Goal: Information Seeking & Learning: Learn about a topic

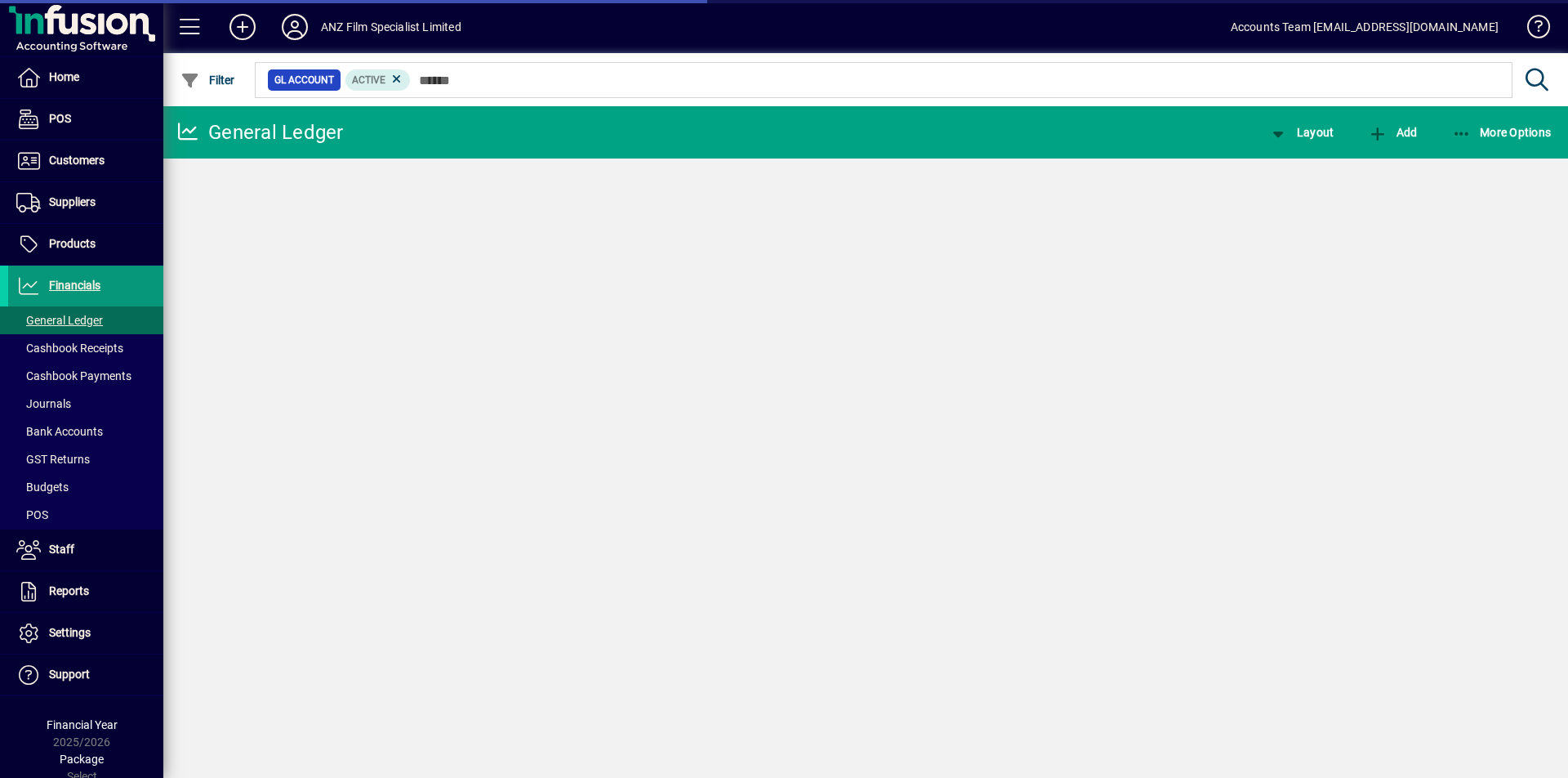
click at [71, 284] on span "Financials" at bounding box center [75, 284] width 52 height 13
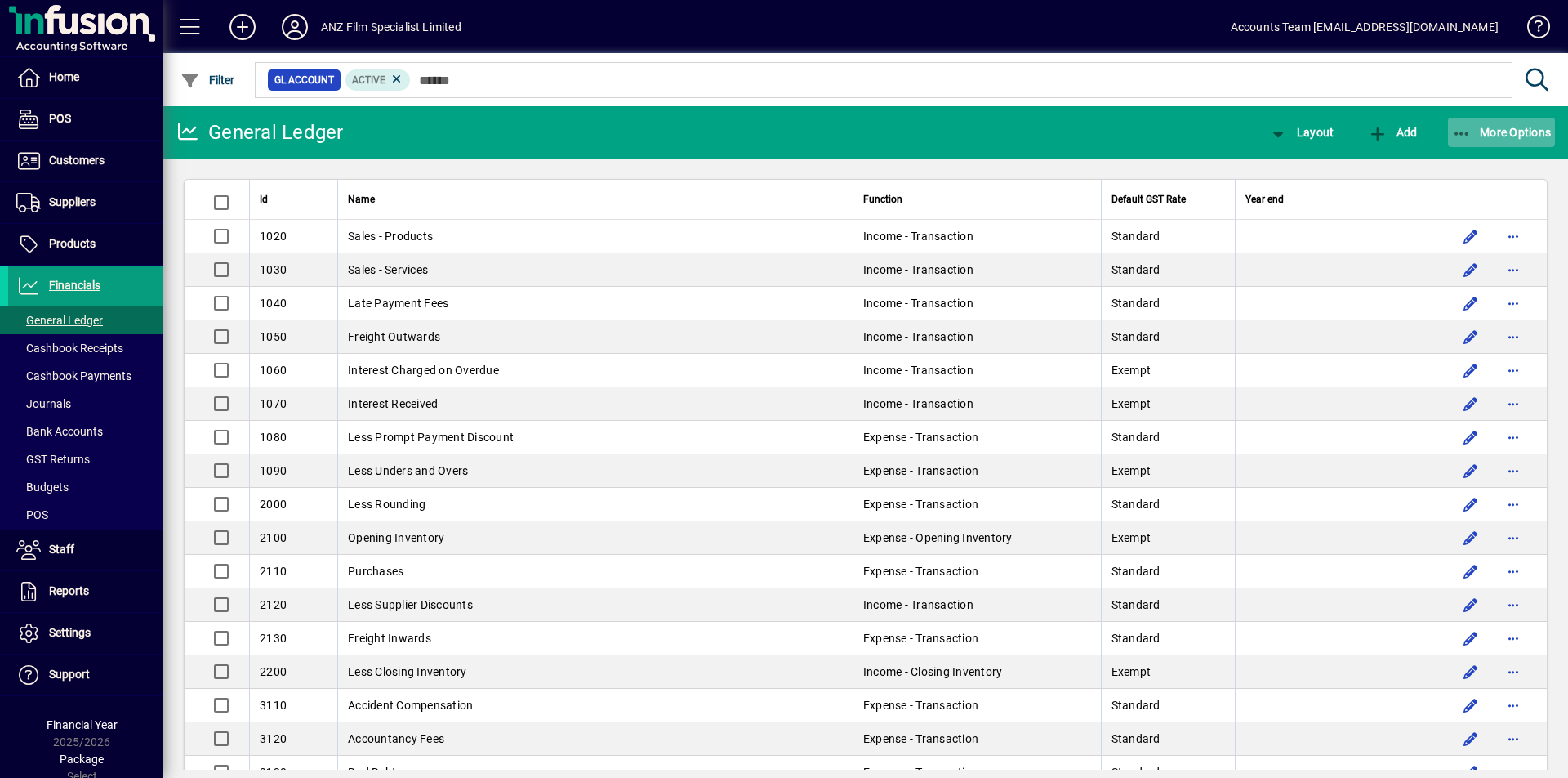
click at [1468, 131] on icon "button" at bounding box center [1462, 133] width 20 height 16
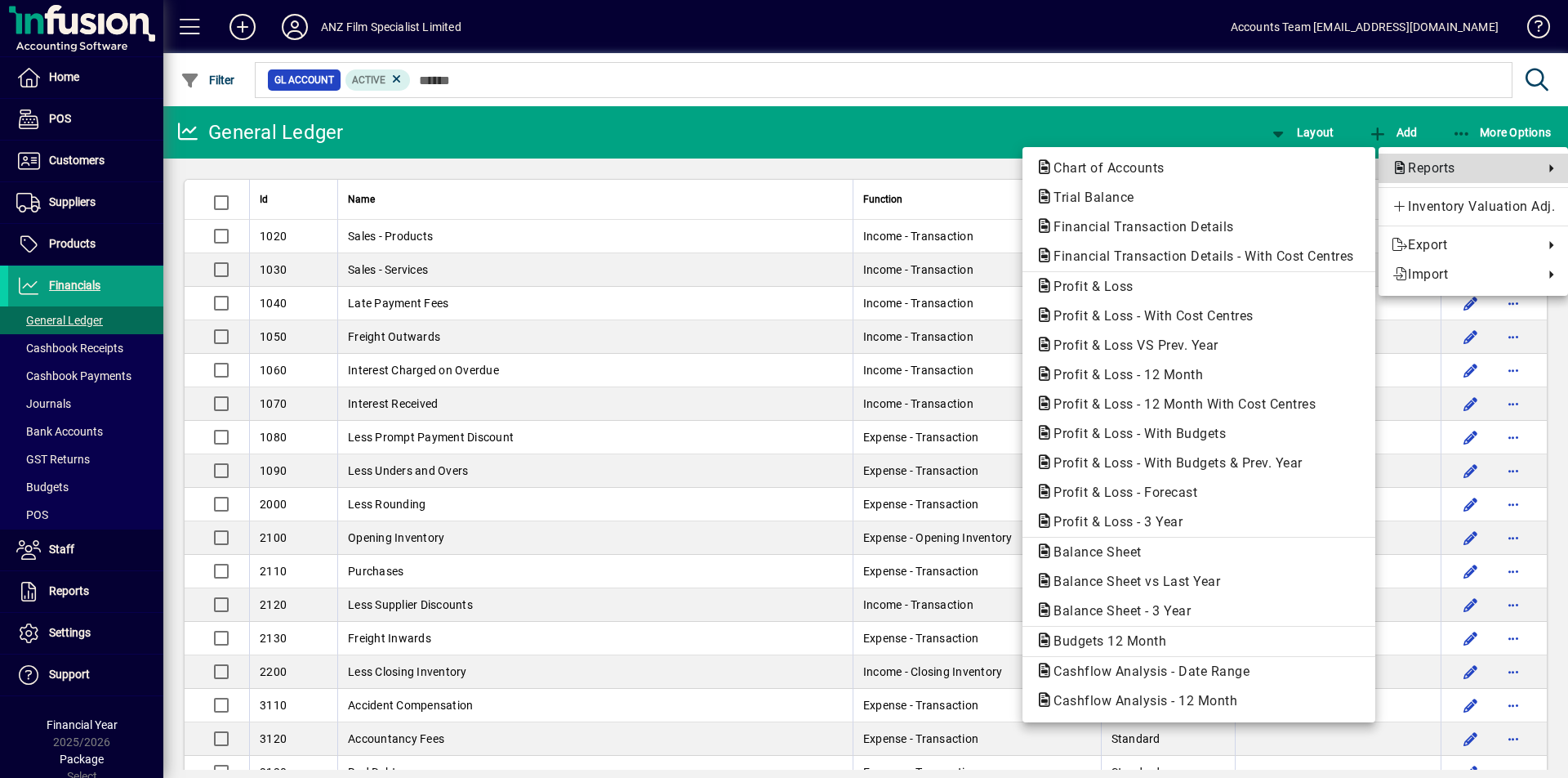
click at [1439, 164] on span "Reports" at bounding box center [1464, 168] width 144 height 20
click at [1103, 557] on span "Balance Sheet" at bounding box center [1092, 551] width 114 height 15
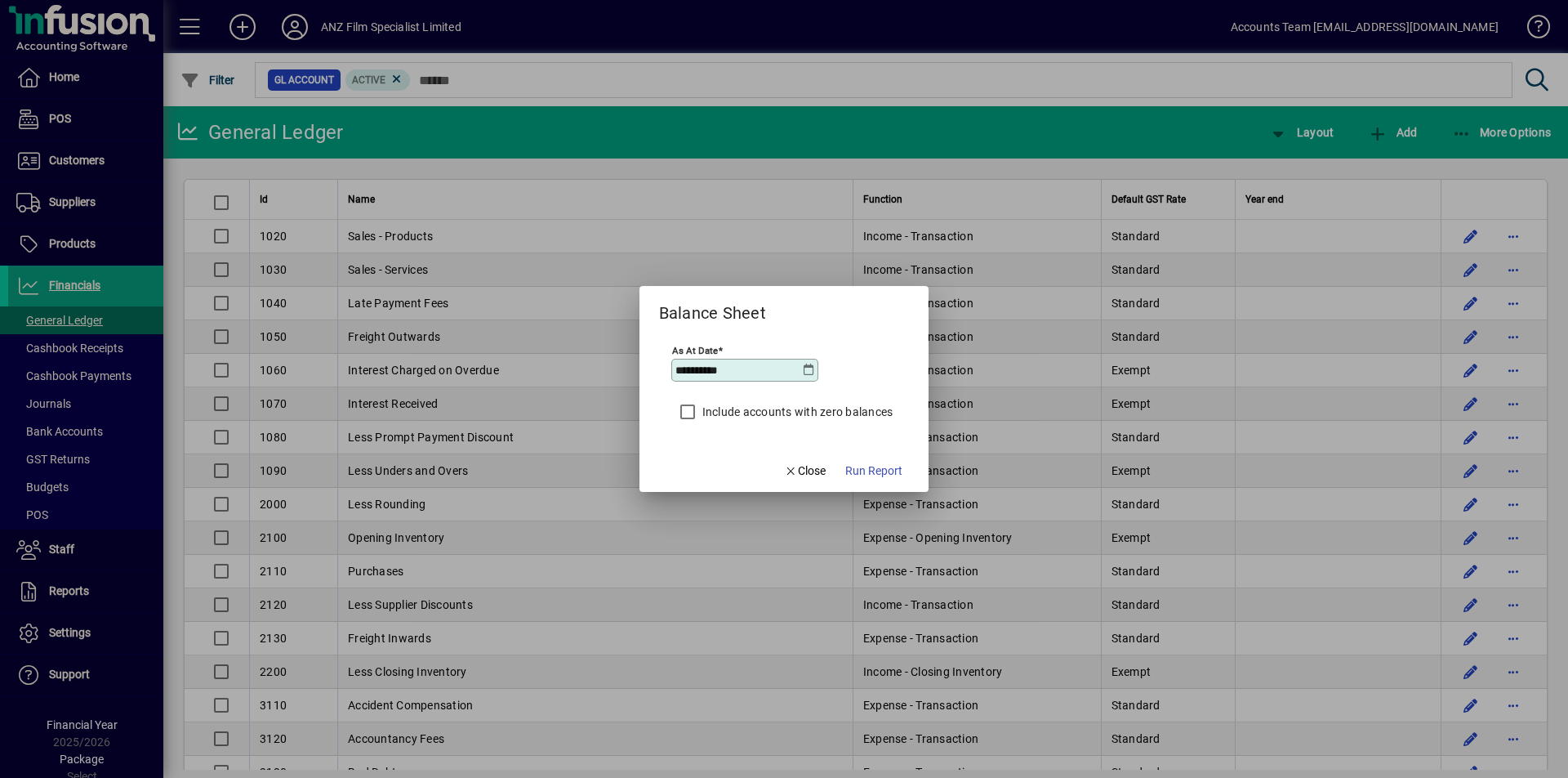
click at [808, 372] on icon at bounding box center [808, 370] width 13 height 13
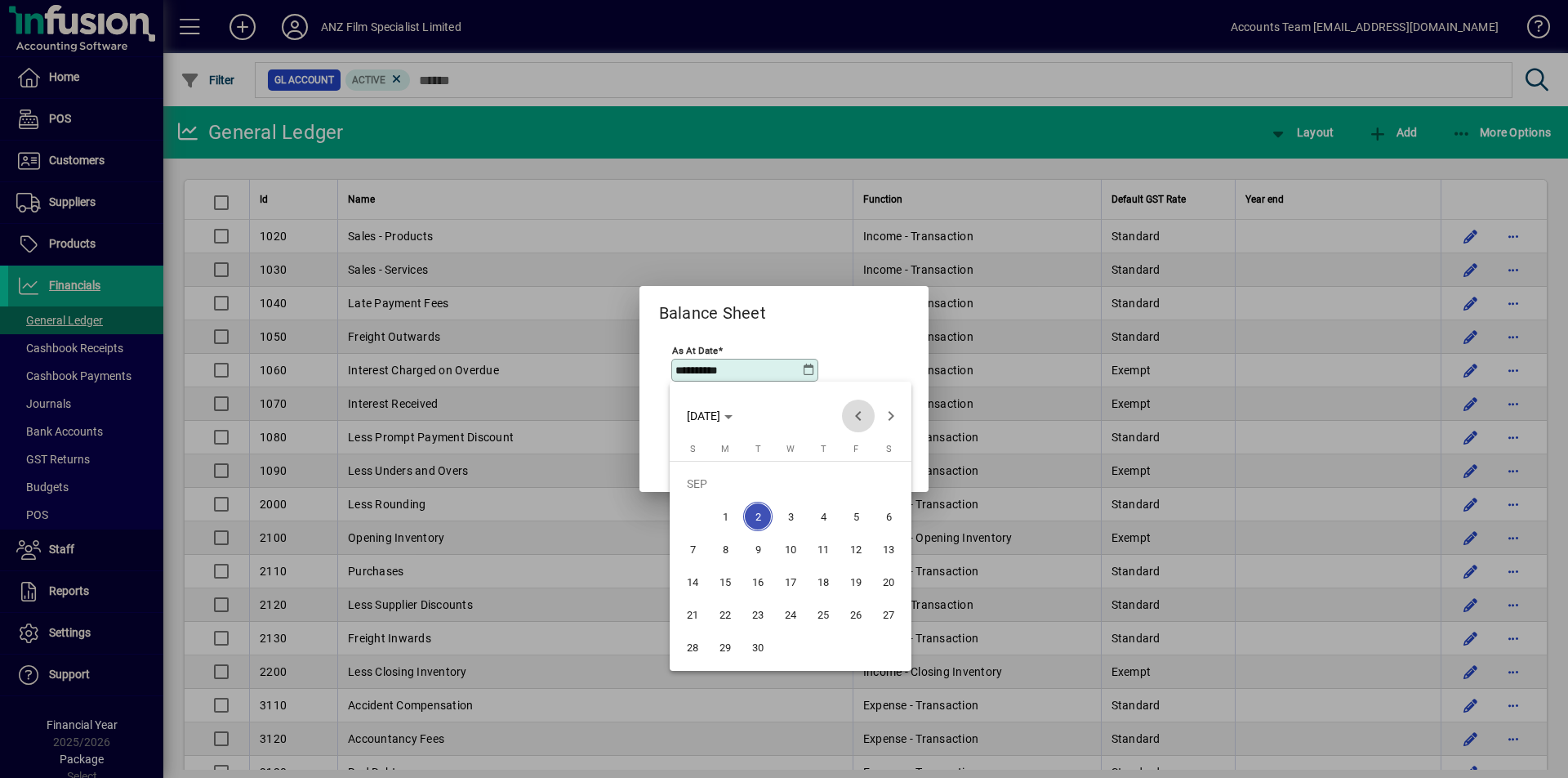
click at [863, 418] on span "Previous month" at bounding box center [858, 416] width 33 height 33
click at [824, 646] on span "31" at bounding box center [823, 646] width 30 height 30
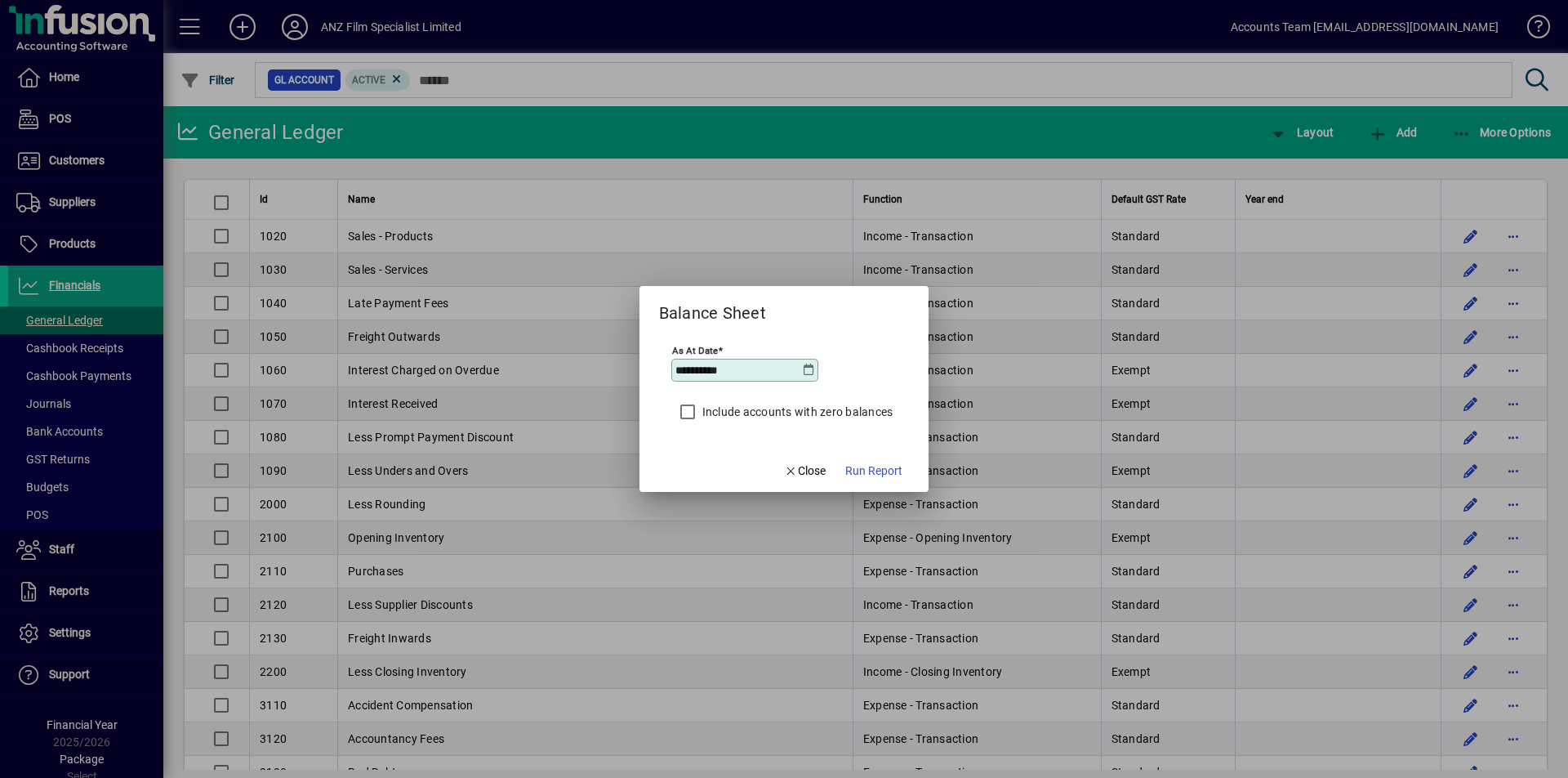
type input "**********"
click at [879, 470] on span "Run Report" at bounding box center [873, 471] width 57 height 17
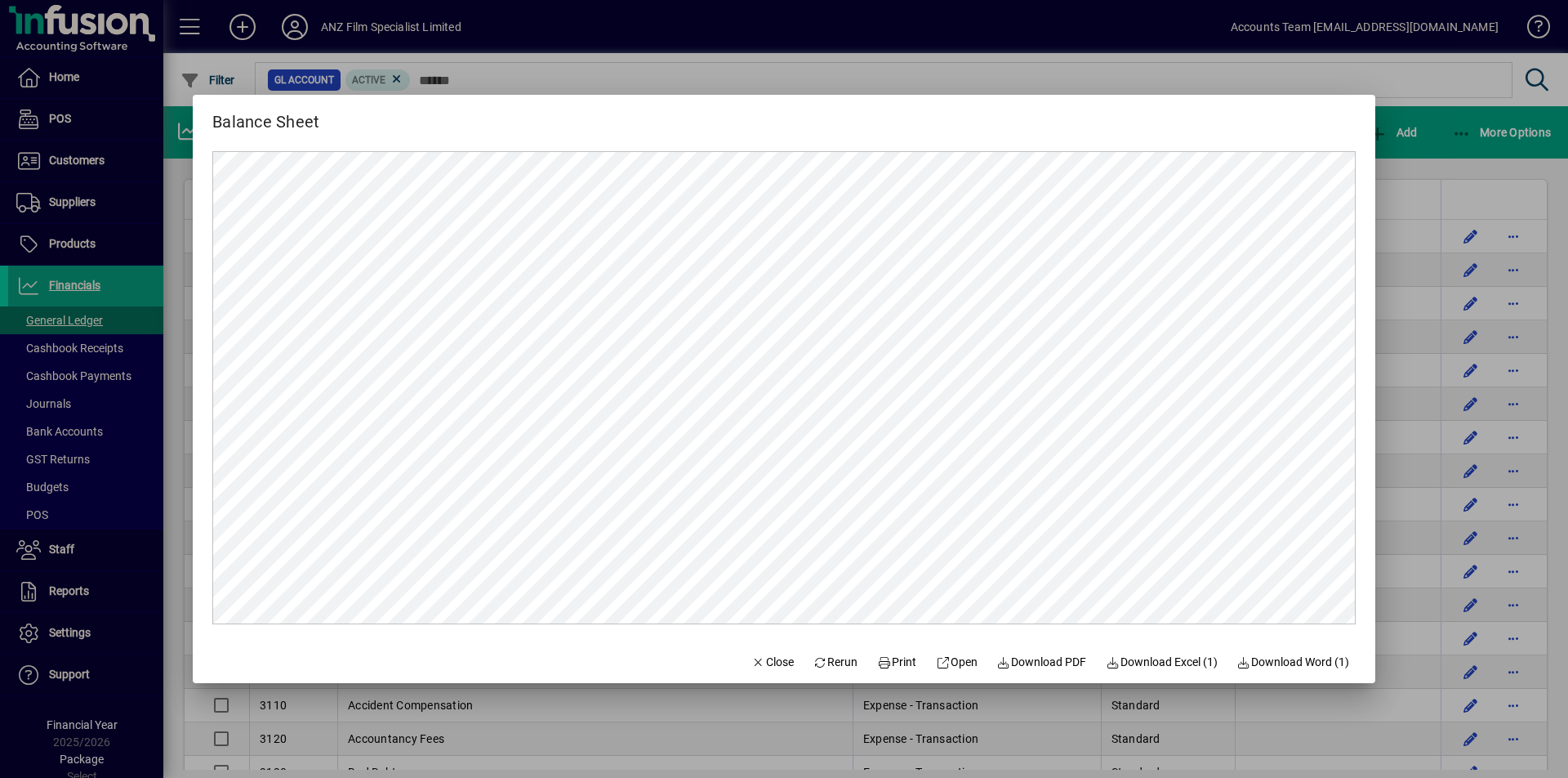
click at [1459, 132] on div at bounding box center [784, 389] width 1568 height 778
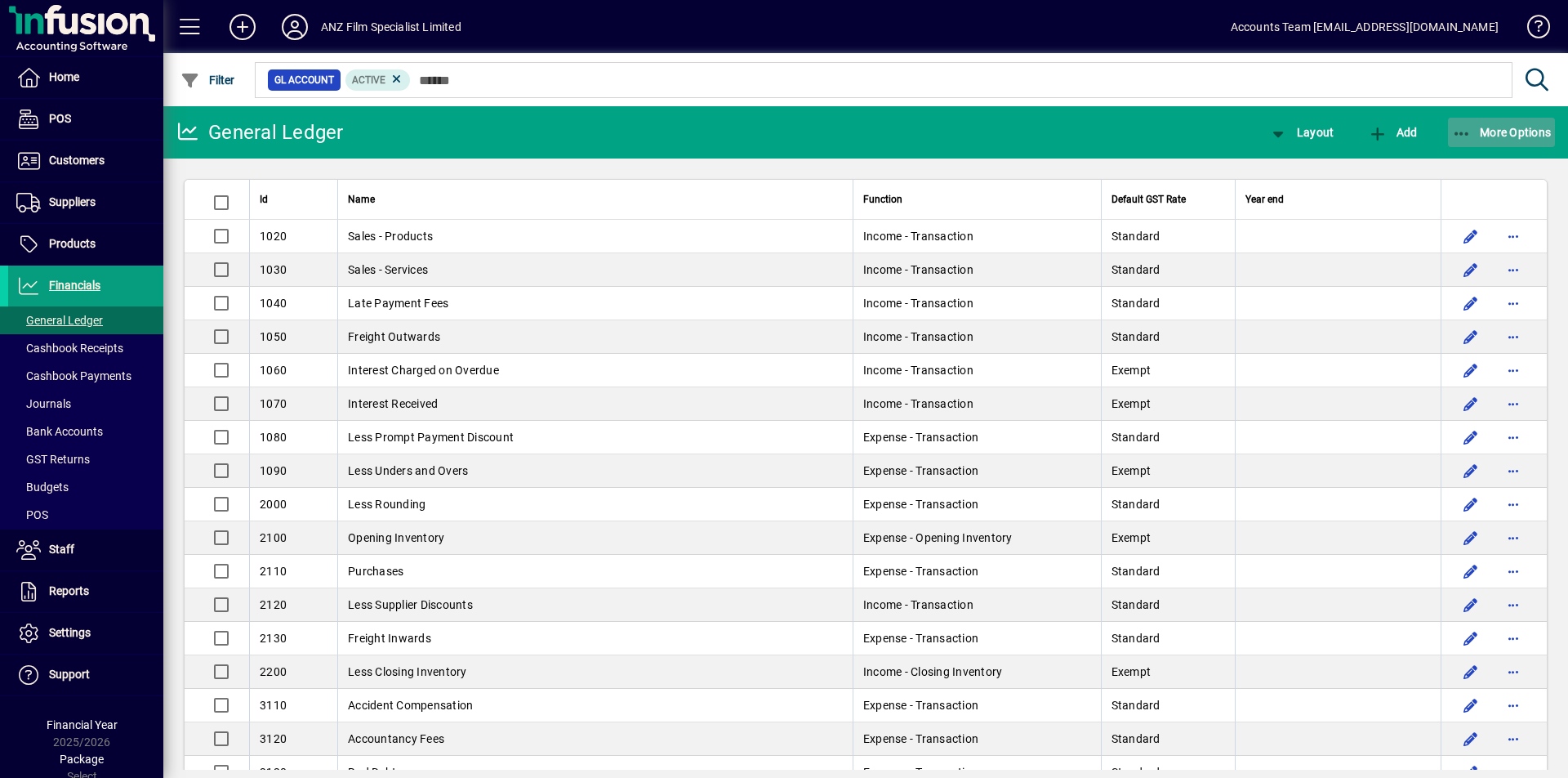
click at [1459, 132] on icon "button" at bounding box center [1462, 133] width 20 height 16
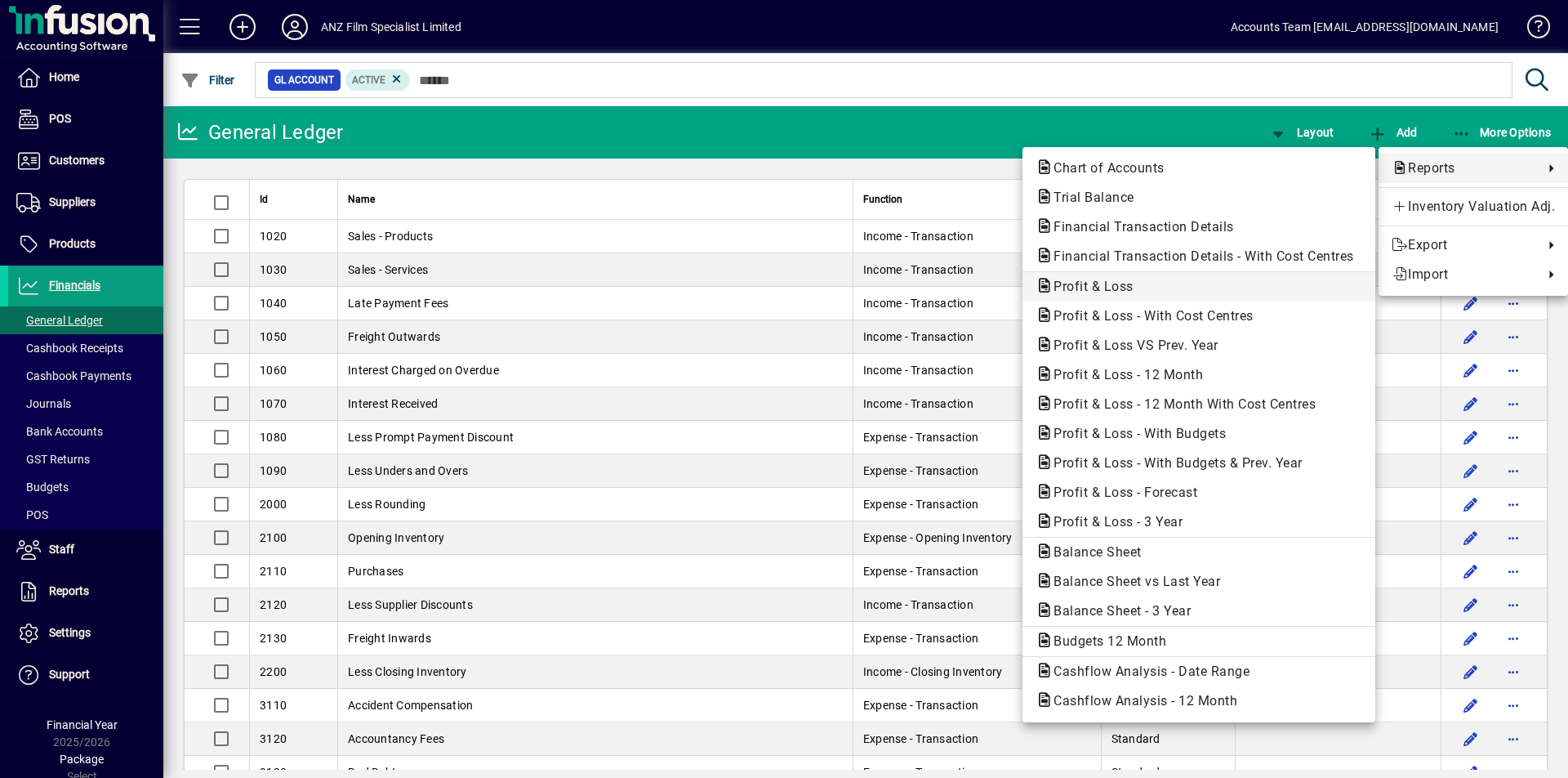
click at [1148, 284] on span "Profit & Loss" at bounding box center [1198, 286] width 326 height 20
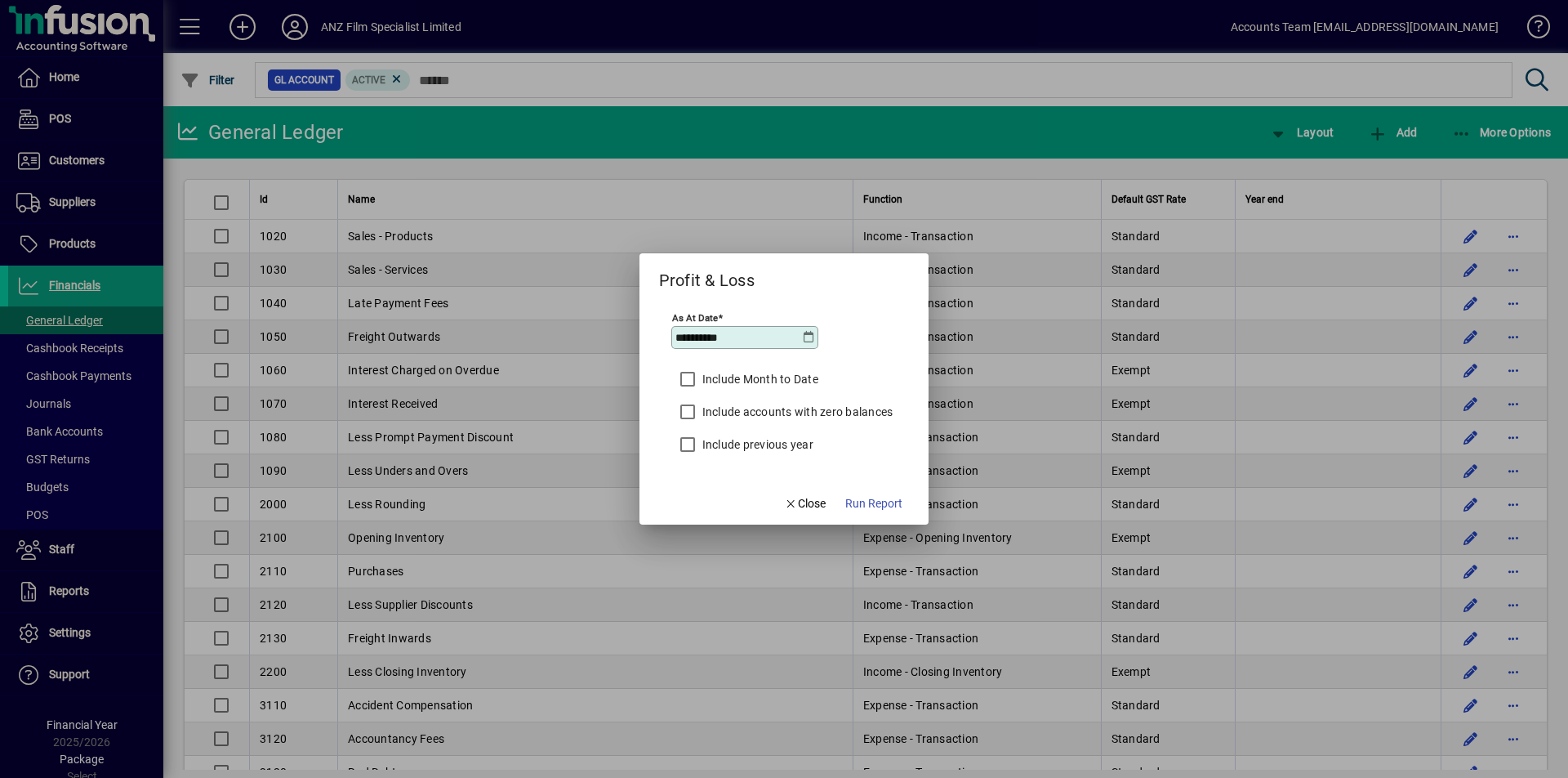
click at [803, 336] on icon at bounding box center [808, 337] width 13 height 13
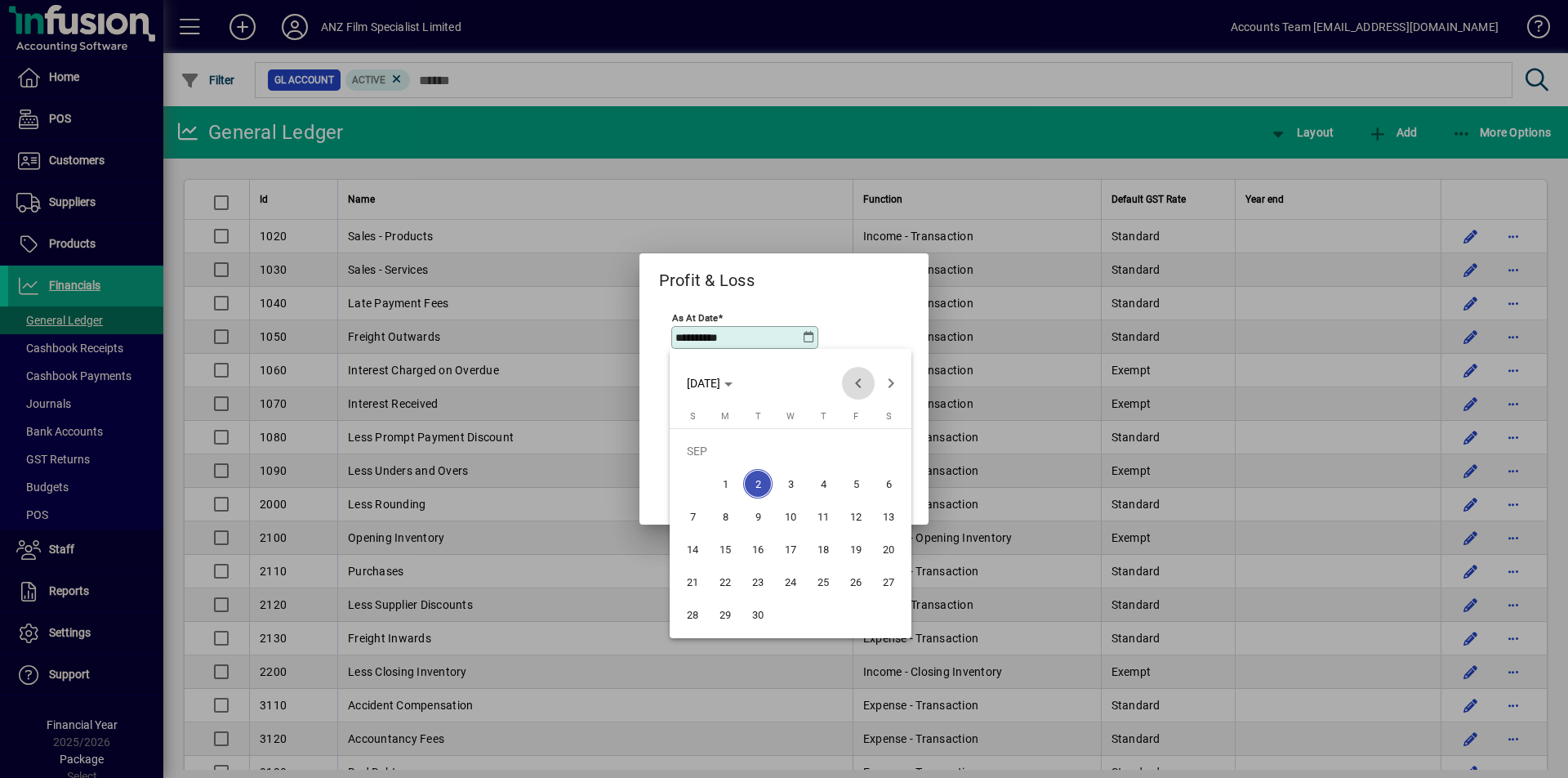
click at [853, 384] on span "Previous month" at bounding box center [858, 383] width 33 height 33
click at [829, 618] on span "31" at bounding box center [823, 614] width 30 height 30
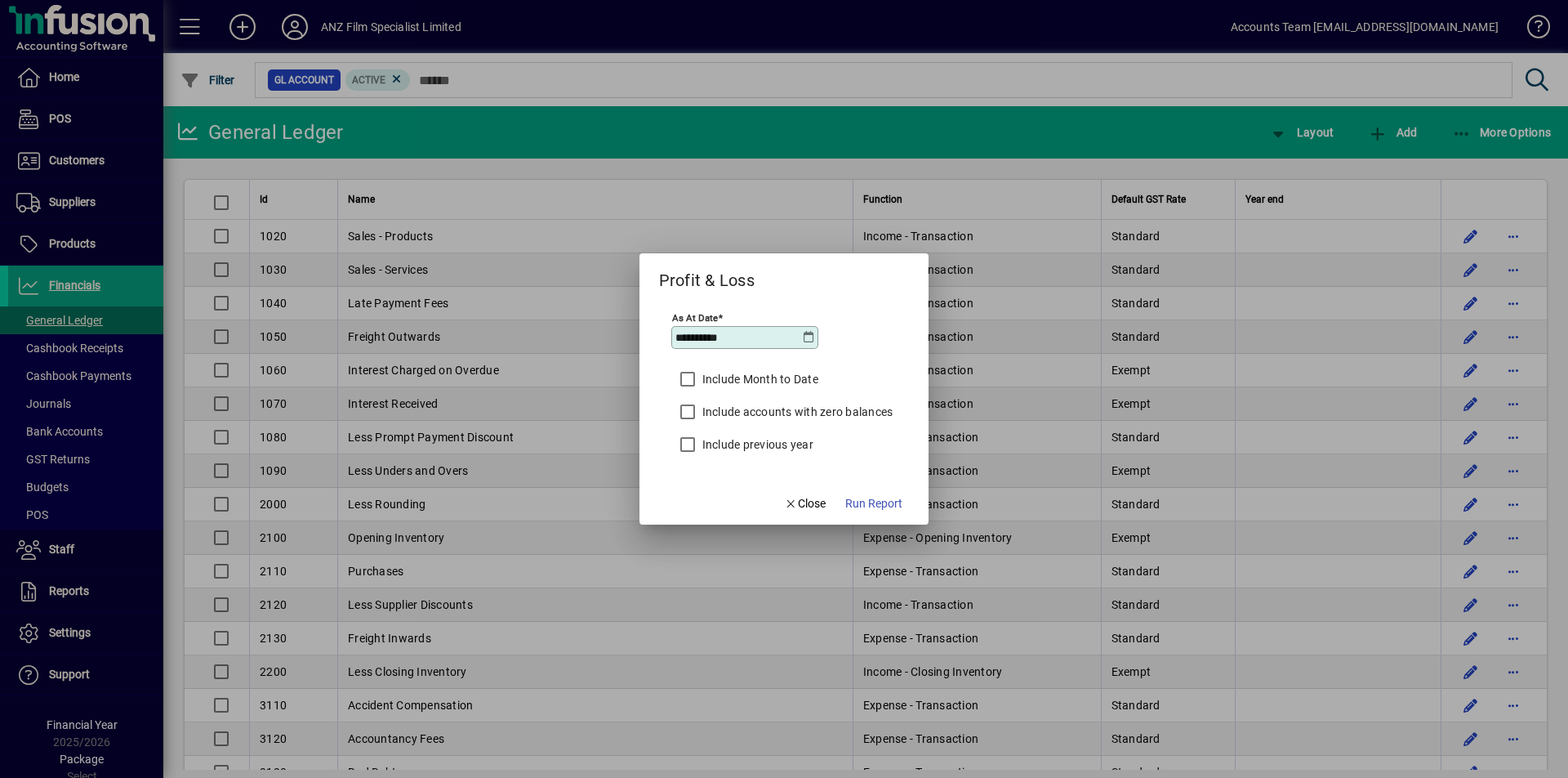
type input "**********"
click at [895, 508] on span "Run Report" at bounding box center [873, 504] width 57 height 17
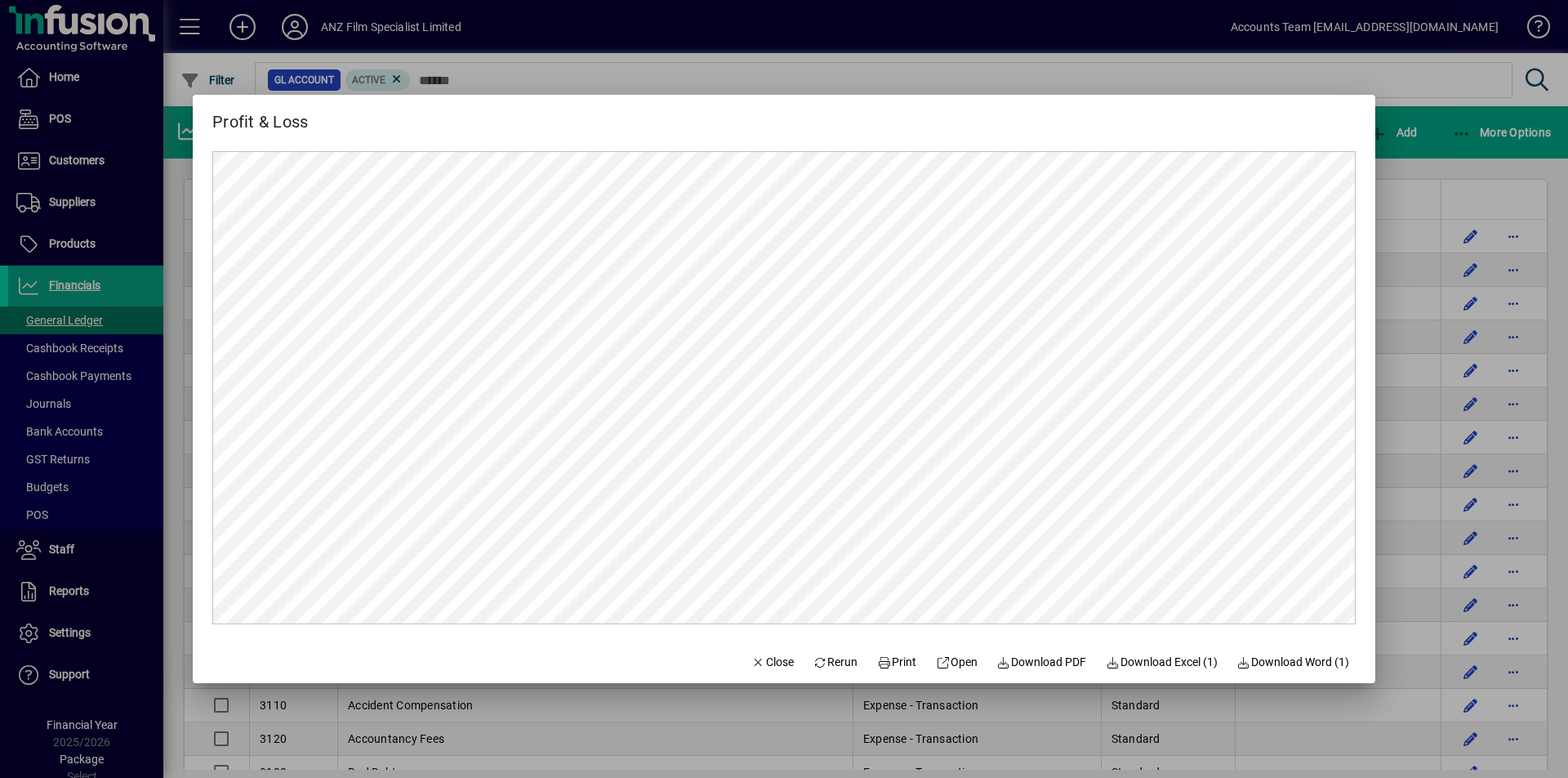
click at [1451, 204] on div at bounding box center [784, 389] width 1568 height 778
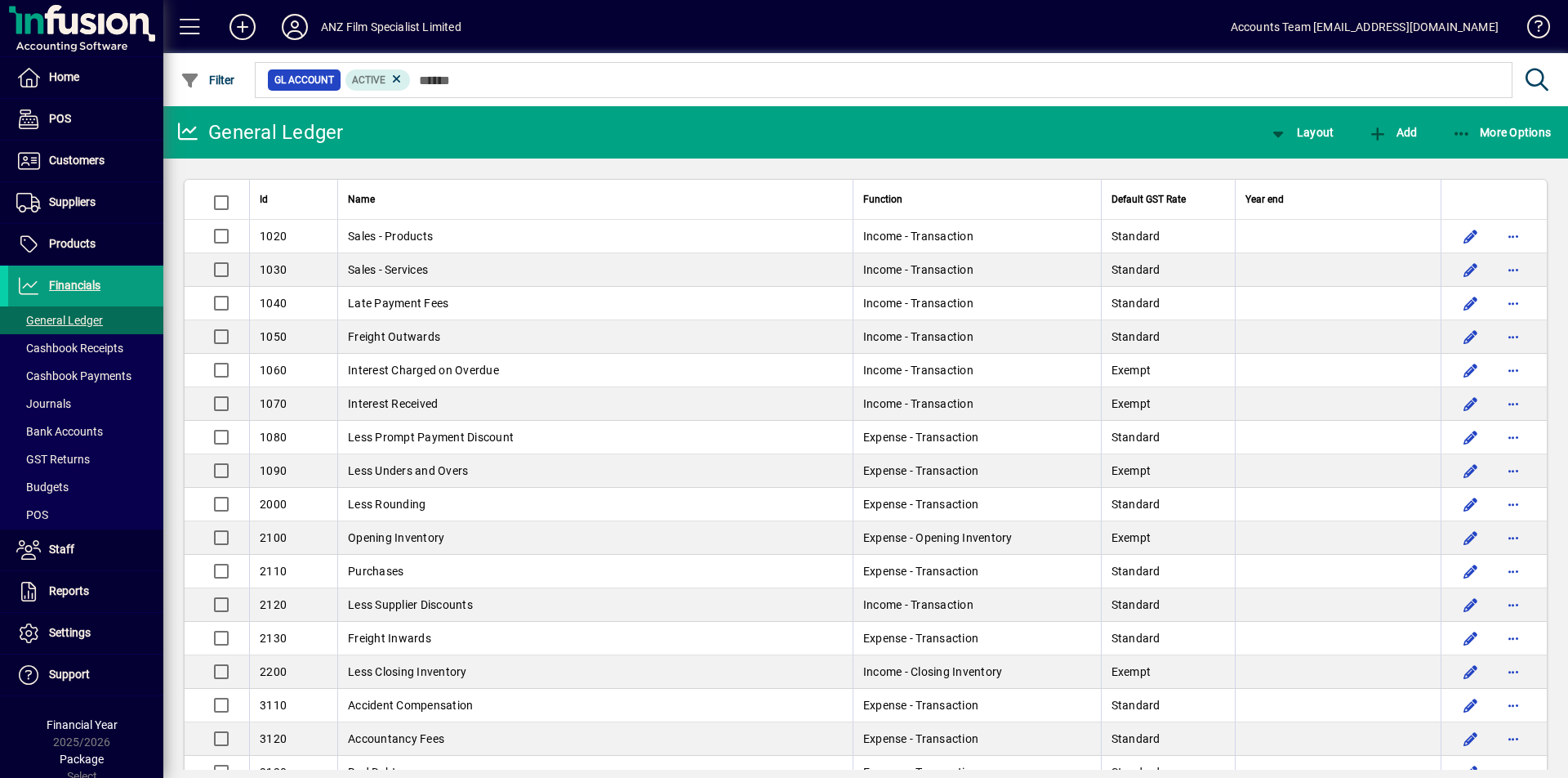
click at [322, 31] on div "ANZ Film Specialist Limited" at bounding box center [391, 26] width 141 height 26
click at [299, 36] on icon at bounding box center [294, 26] width 33 height 26
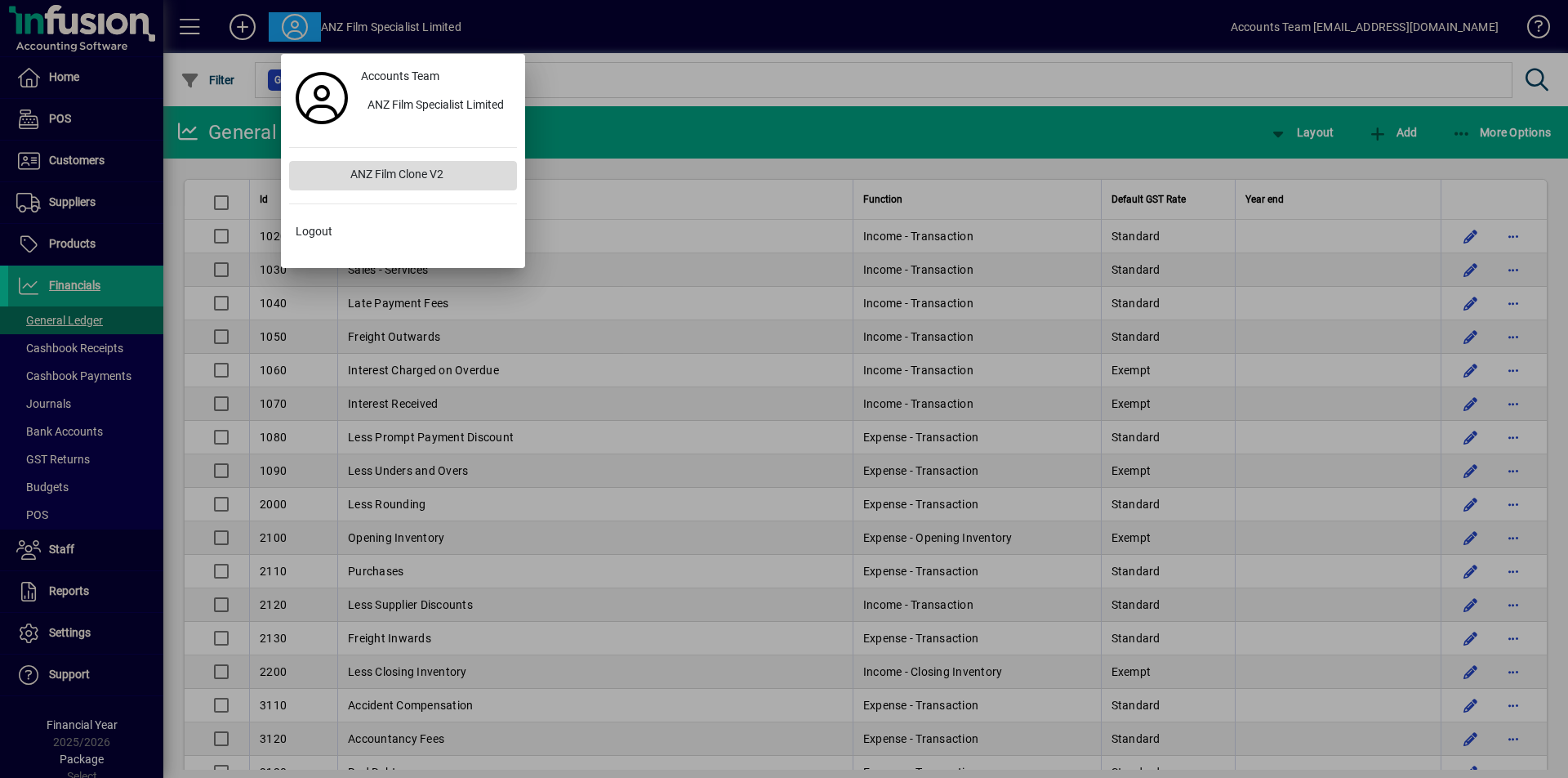
click at [423, 176] on div "ANZ Film Clone V2" at bounding box center [427, 176] width 180 height 30
